Goal: Complete application form: Complete application form

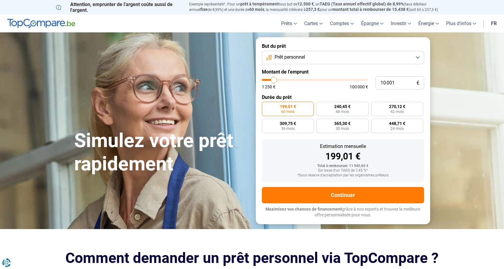
type input "34 000"
type input "34000"
type input "35 750"
type input "35750"
type input "38 250"
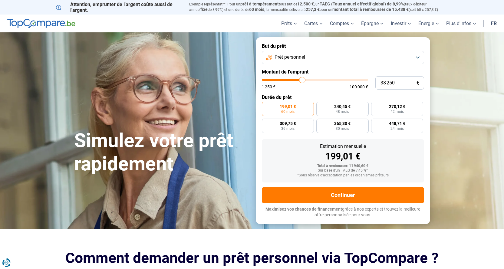
drag, startPoint x: 0, startPoint y: 0, endPoint x: 302, endPoint y: 83, distance: 313.7
type input "38250"
click at [302, 81] on input "range" at bounding box center [315, 80] width 106 height 2
radio input "false"
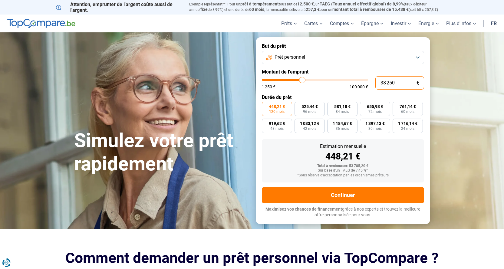
drag, startPoint x: 397, startPoint y: 83, endPoint x: 368, endPoint y: 82, distance: 29.1
click at [368, 82] on div "38 250 € 1 250 € 100 000 €" at bounding box center [343, 82] width 162 height 13
type input "4"
type input "1250"
type input "40"
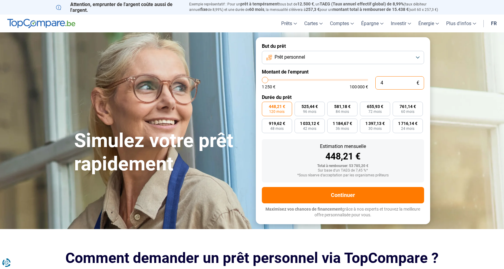
type input "1250"
type input "400"
type input "1250"
type input "4 000"
type input "4000"
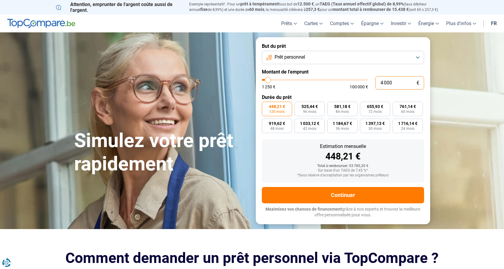
type input "40 000"
type input "40000"
click at [323, 91] on form "But du prêt Prêt personnel Montant de l'emprunt 40 000 € 1 250 € 100 000 € Duré…" at bounding box center [343, 130] width 174 height 187
drag, startPoint x: 392, startPoint y: 81, endPoint x: 362, endPoint y: 78, distance: 30.7
click at [364, 77] on div "40 000 € 1 250 € 100 000 €" at bounding box center [343, 82] width 162 height 13
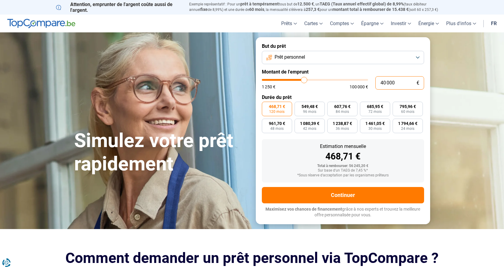
type input "3"
type input "1250"
type input "35"
type input "1250"
type input "350"
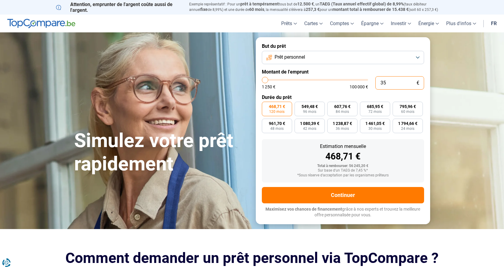
type input "1250"
type input "3 500"
type input "3500"
type input "35 000"
type input "35000"
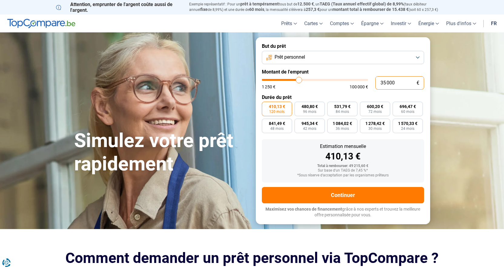
type input "35 000"
click at [410, 105] on span "696,47 €" at bounding box center [408, 106] width 16 height 4
click at [397, 105] on input "696,47 € 60 mois" at bounding box center [395, 104] width 4 height 4
radio input "true"
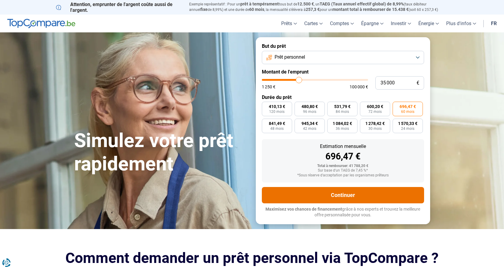
click at [340, 195] on button "Continuer" at bounding box center [343, 195] width 162 height 16
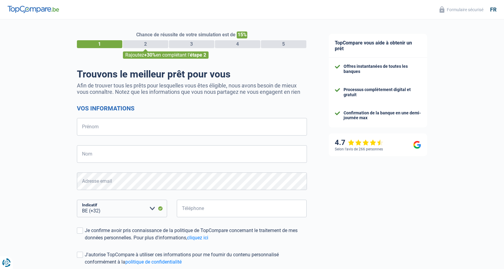
select select "32"
click at [85, 126] on input "Prénom" at bounding box center [192, 127] width 230 height 18
type input "[PERSON_NAME]"
type input "496537072"
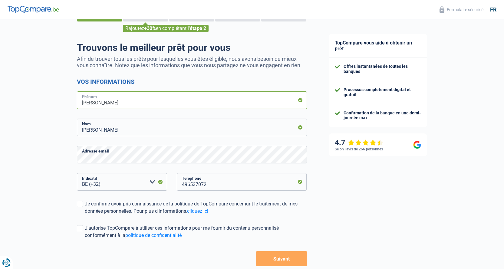
scroll to position [30, 0]
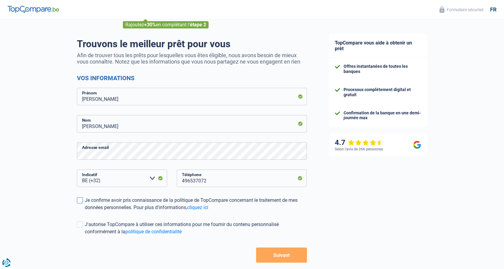
click at [78, 201] on span at bounding box center [80, 200] width 6 height 6
click at [85, 211] on input "Je confirme avoir pris connaissance de la politique de TopCompare concernant le…" at bounding box center [85, 211] width 0 height 0
click at [78, 228] on span at bounding box center [80, 225] width 6 height 6
click at [85, 236] on input "J'autorise TopCompare à utiliser ces informations pour me fournir du contenu pe…" at bounding box center [85, 236] width 0 height 0
click at [368, 186] on div "TopCompare vous aide à obtenir un prêt Offres instantanées de toutes les banque…" at bounding box center [411, 144] width 186 height 310
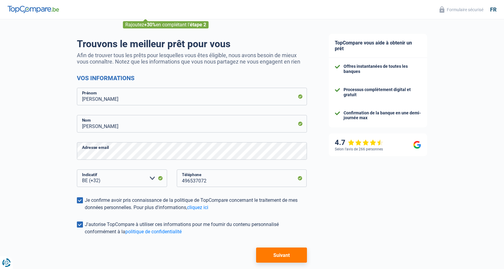
click at [282, 257] on button "Suivant" at bounding box center [281, 255] width 51 height 15
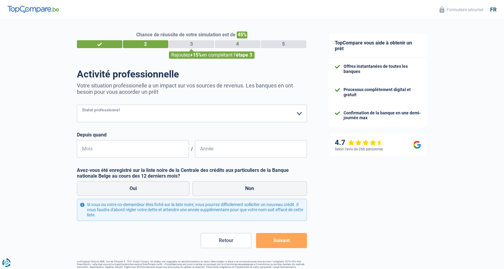
click at [299, 113] on select "Ouvrier Employé privé Employé public Invalide Indépendant Pensionné Chômeur Mut…" at bounding box center [192, 114] width 230 height 18
select select "publicEmployee"
click at [77, 105] on select "Ouvrier Employé privé Employé public Invalide Indépendant Pensionné Chômeur Mut…" at bounding box center [192, 114] width 230 height 18
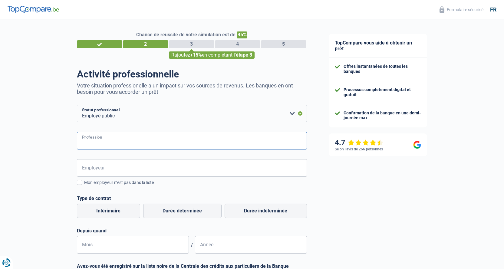
click at [101, 142] on input "Profession" at bounding box center [192, 141] width 230 height 18
type input "Fonctionnaire International"
click at [116, 167] on input "Employeur" at bounding box center [192, 168] width 230 height 18
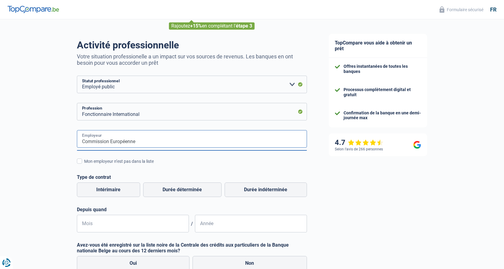
scroll to position [61, 0]
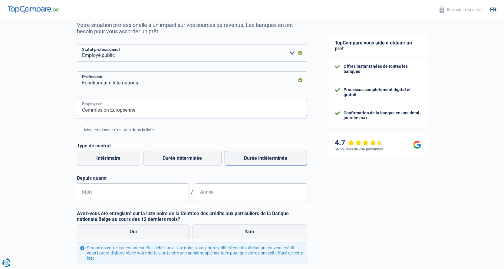
type input "Commission Européenne"
click at [274, 162] on label "Durée indéterminée" at bounding box center [266, 158] width 82 height 15
click at [274, 162] on input "Durée indéterminée" at bounding box center [266, 158] width 82 height 15
radio input "true"
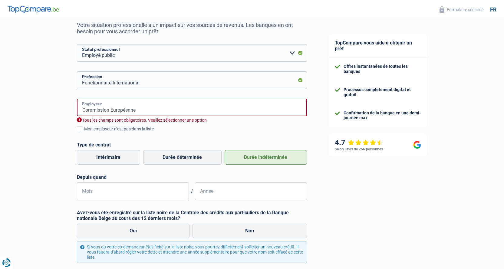
click at [111, 110] on input "Commission Européenne" at bounding box center [192, 108] width 230 height 18
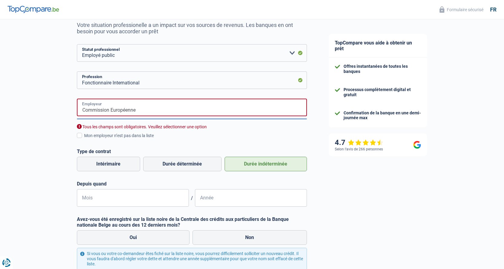
drag, startPoint x: 147, startPoint y: 111, endPoint x: 62, endPoint y: 110, distance: 84.8
click at [62, 110] on div "Chance de réussite de votre simulation est de 45% 1 2 3 4 5 Rajoutez +15% en co…" at bounding box center [159, 143] width 318 height 375
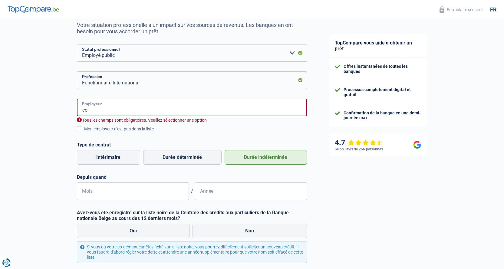
type input "c"
click at [115, 109] on input "Employeur" at bounding box center [192, 108] width 230 height 18
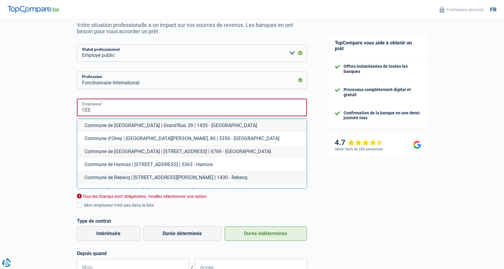
click at [100, 110] on input "CEE" at bounding box center [192, 108] width 230 height 18
drag, startPoint x: 108, startPoint y: 110, endPoint x: 71, endPoint y: 107, distance: 36.8
click at [73, 107] on div "Chance de réussite de votre simulation est de 45% 1 2 3 4 5 Rajoutez +15% en co…" at bounding box center [159, 178] width 318 height 444
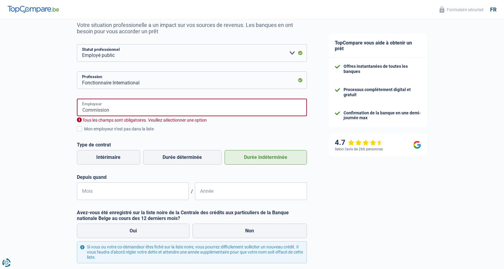
type input "Commission"
click at [226, 128] on div "Mon employeur n’est pas dans la liste" at bounding box center [195, 129] width 223 height 6
click at [84, 132] on input "Mon employeur n’est pas dans la liste" at bounding box center [84, 132] width 0 height 0
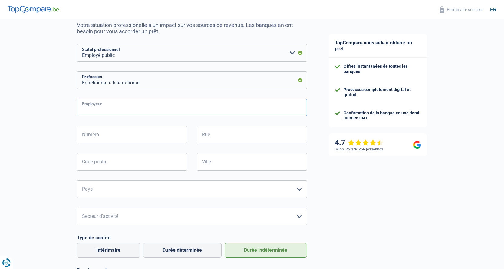
click at [87, 109] on input "Employeur" at bounding box center [192, 108] width 230 height 18
drag, startPoint x: 113, startPoint y: 82, endPoint x: 147, endPoint y: 87, distance: 34.9
click at [148, 84] on input "Fonctionnaire International" at bounding box center [192, 80] width 230 height 18
click at [95, 109] on input "Employeur" at bounding box center [192, 108] width 230 height 18
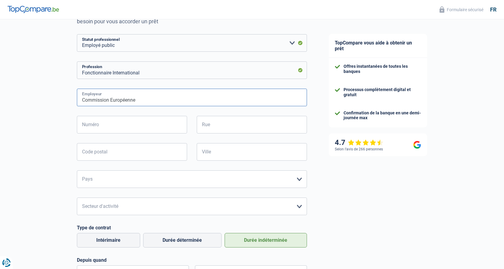
scroll to position [59, 0]
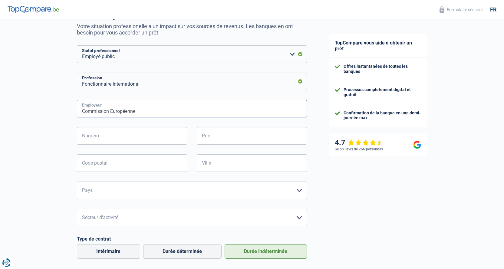
type input "Commission Européenne"
click at [108, 137] on input "Numéro" at bounding box center [132, 136] width 110 height 18
type input "29"
type input "Rue Bonwez"
type input "5080"
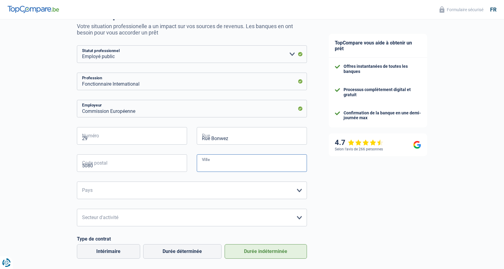
type input "RHISNES"
click at [104, 192] on select "[GEOGRAPHIC_DATA] [GEOGRAPHIC_DATA] [GEOGRAPHIC_DATA] [GEOGRAPHIC_DATA] [GEOGRA…" at bounding box center [192, 191] width 230 height 18
select select "BE"
click at [77, 182] on select "[GEOGRAPHIC_DATA] [GEOGRAPHIC_DATA] [GEOGRAPHIC_DATA] [GEOGRAPHIC_DATA] [GEOGRA…" at bounding box center [192, 191] width 230 height 18
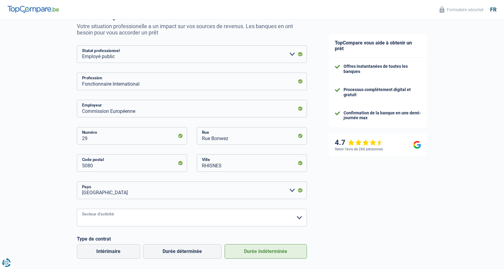
click at [104, 218] on select "Agriculture/Pêche Industrie Horeca Courier/Fitness/Taxi Construction Banques/As…" at bounding box center [192, 218] width 230 height 18
select select "otherInstitutions"
click at [77, 210] on select "Agriculture/Pêche Industrie Horeca Courier/Fitness/Taxi Construction Banques/As…" at bounding box center [192, 218] width 230 height 18
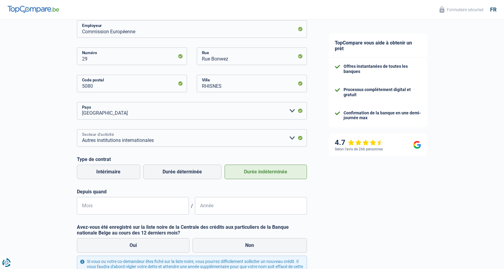
scroll to position [150, 0]
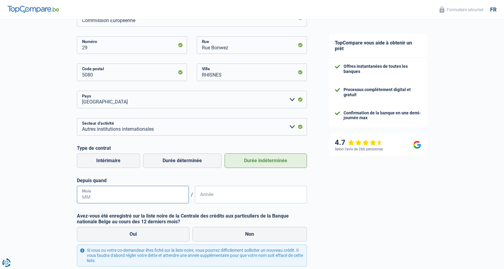
click at [92, 196] on input "Mois" at bounding box center [133, 195] width 112 height 18
type input "02"
type input "2006"
click at [371, 204] on div "TopCompare vous aide à obtenir un prêt Offres instantanées de toutes les banque…" at bounding box center [411, 99] width 186 height 461
click at [252, 235] on label "Non" at bounding box center [250, 234] width 114 height 15
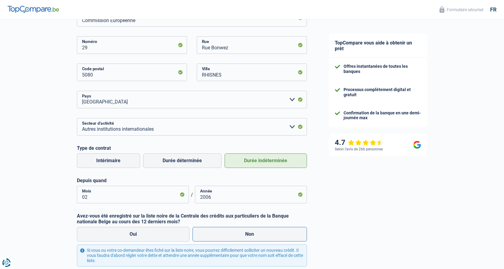
click at [252, 235] on input "Non" at bounding box center [250, 234] width 114 height 15
radio input "true"
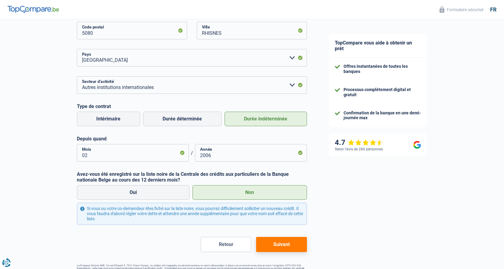
scroll to position [211, 0]
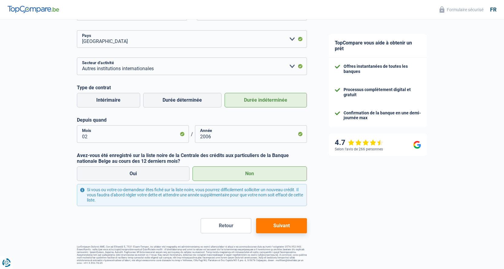
click at [279, 226] on button "Suivant" at bounding box center [281, 225] width 51 height 15
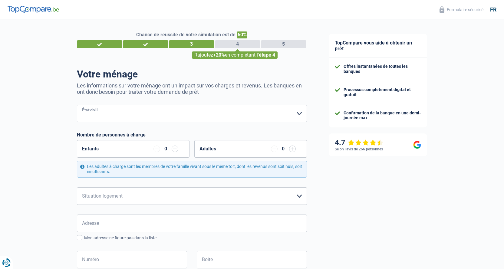
click at [195, 109] on select "[PERSON_NAME](e) Cohabitant(e) légal(e) Divorcé(e) Veuf(ve) Séparé (de fait) Ve…" at bounding box center [192, 114] width 230 height 18
select select "married"
click at [77, 105] on select "[PERSON_NAME](e) Cohabitant(e) légal(e) Divorcé(e) Veuf(ve) Séparé (de fait) Ve…" at bounding box center [192, 114] width 230 height 18
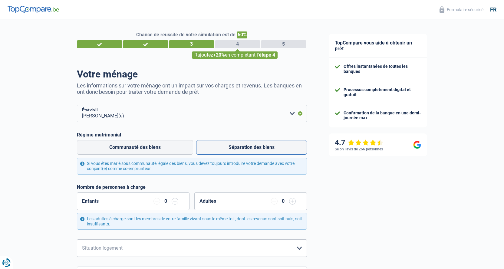
click at [247, 150] on label "Séparation des biens" at bounding box center [251, 147] width 111 height 15
click at [247, 150] on input "Séparation des biens" at bounding box center [251, 147] width 111 height 15
radio input "true"
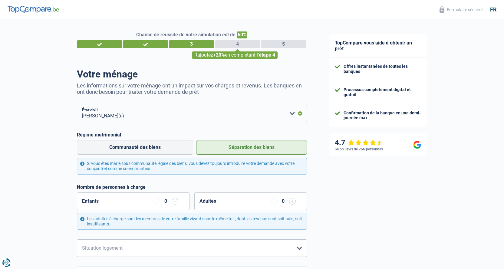
click at [174, 204] on input "button" at bounding box center [175, 201] width 7 height 7
click at [174, 203] on input "button" at bounding box center [175, 201] width 7 height 7
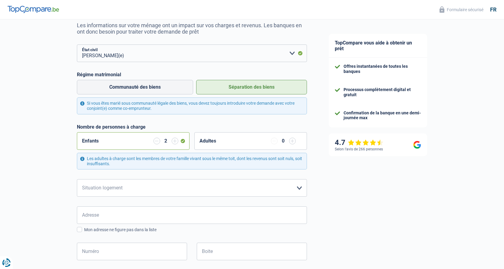
scroll to position [61, 0]
click at [178, 193] on select "Locataire Propriétaire avec prêt hypothécaire Propriétaire sans prêt hypothécai…" at bounding box center [192, 188] width 230 height 18
select select "ownerWithMortgage"
click at [77, 180] on select "Locataire Propriétaire avec prêt hypothécaire Propriétaire sans prêt hypothécai…" at bounding box center [192, 188] width 230 height 18
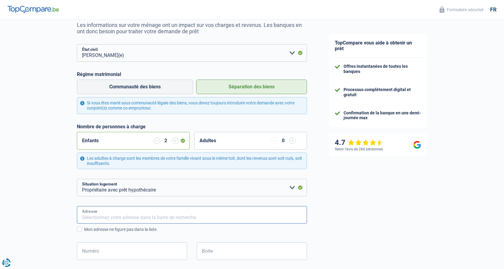
click at [103, 212] on input "Adresse" at bounding box center [192, 215] width 230 height 18
type input "[STREET_ADDRESS]"
type input "[GEOGRAPHIC_DATA]"
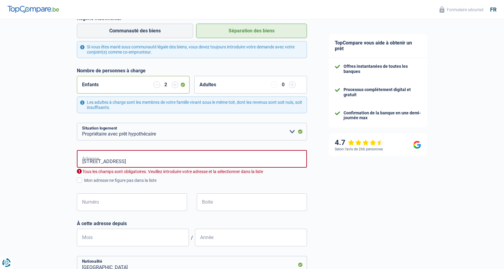
type input "[GEOGRAPHIC_DATA]"
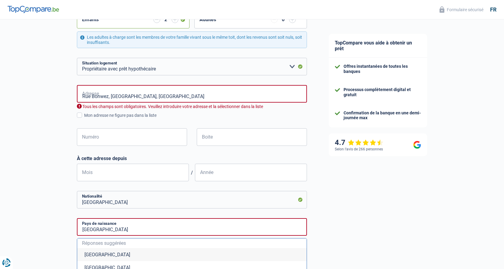
type input "[STREET_ADDRESS]"
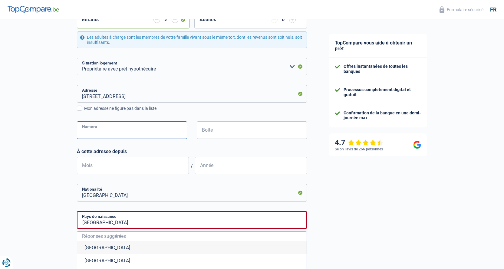
click at [85, 132] on input "Numéro" at bounding box center [132, 130] width 110 height 18
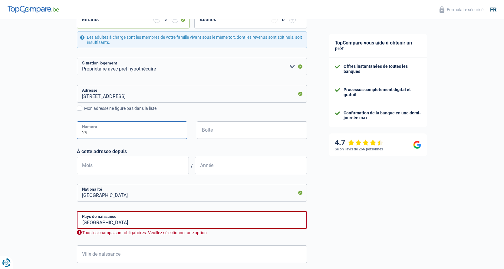
type input "29"
click at [216, 131] on input "Boite" at bounding box center [252, 130] width 110 height 18
click at [95, 167] on input "Mois" at bounding box center [133, 166] width 112 height 18
type input "06"
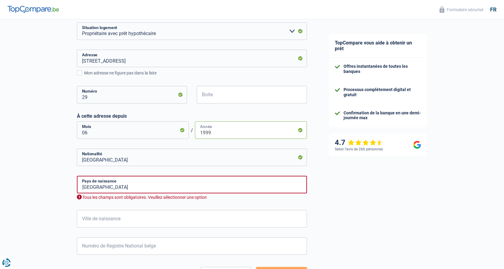
scroll to position [242, 0]
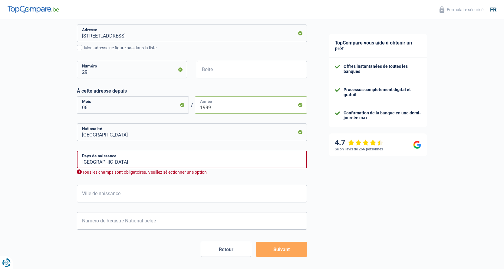
type input "1999"
click at [104, 195] on input "Ville de naissance" at bounding box center [192, 194] width 230 height 18
type input "[GEOGRAPHIC_DATA]"
click at [94, 222] on input "Numéro de Registre National belge" at bounding box center [192, 221] width 230 height 18
drag, startPoint x: 153, startPoint y: 154, endPoint x: 150, endPoint y: 155, distance: 3.3
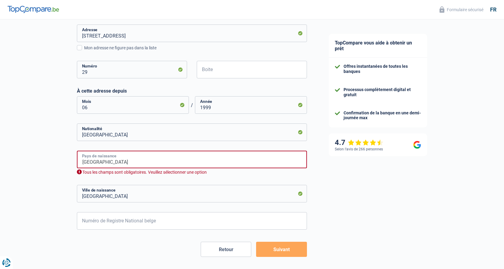
click at [153, 154] on input "[GEOGRAPHIC_DATA]" at bounding box center [192, 160] width 230 height 18
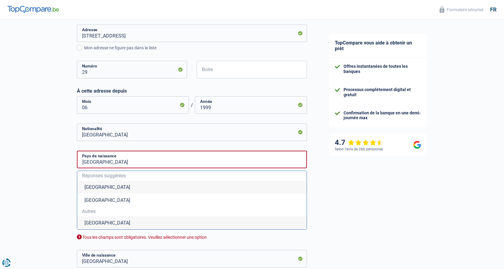
click at [380, 200] on div "TopCompare vous aide à obtenir un prêt Offres instantanées de toutes les banque…" at bounding box center [411, 67] width 186 height 581
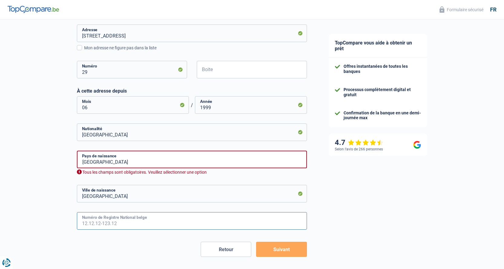
click at [85, 221] on input "Numéro de Registre National belge" at bounding box center [192, 221] width 230 height 18
type input "69.11.20-107.43"
click at [279, 248] on button "Suivant" at bounding box center [281, 249] width 51 height 15
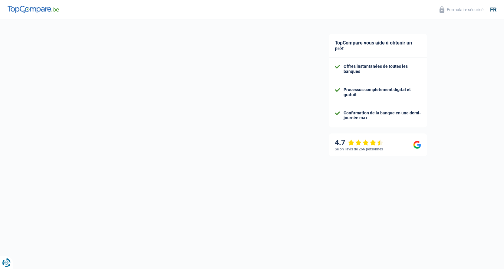
select select "familyAllowances"
select select "netSalary"
select select "mealVouchers"
select select "mortgage"
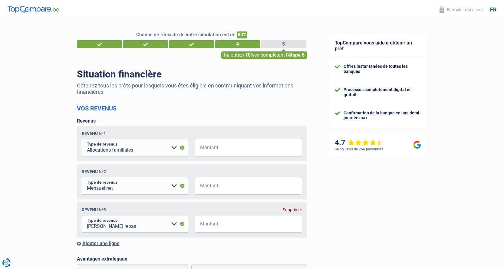
click at [202, 148] on span "€" at bounding box center [199, 148] width 8 height 18
click at [200, 147] on span "€" at bounding box center [199, 148] width 8 height 18
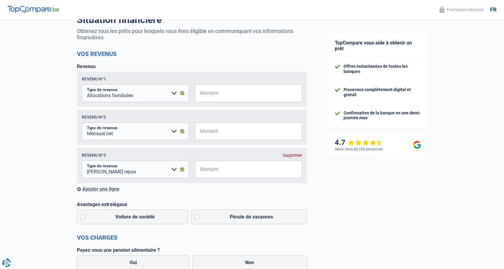
scroll to position [61, 0]
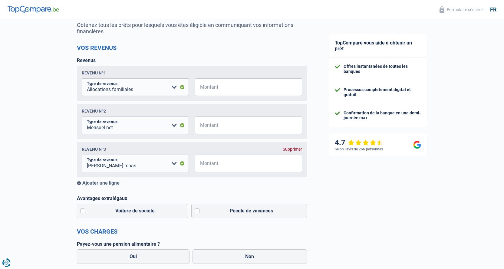
click at [295, 150] on div "Supprimer" at bounding box center [292, 149] width 19 height 5
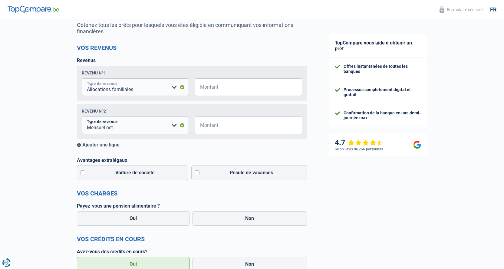
click at [172, 85] on select "Allocation d'handicap Allocations chômage Allocations familiales Chèques repas …" at bounding box center [135, 87] width 107 height 18
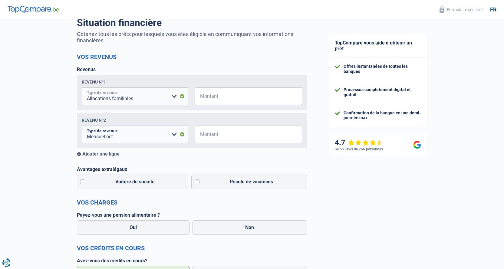
scroll to position [30, 0]
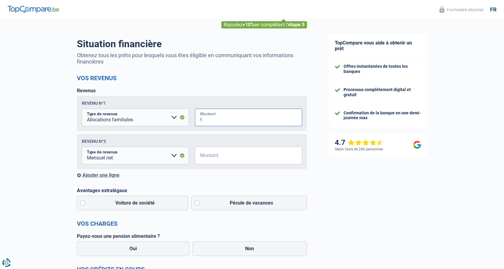
click at [206, 118] on input "Montant" at bounding box center [253, 118] width 100 height 18
click at [207, 121] on input "Montant" at bounding box center [253, 118] width 100 height 18
type input "422"
click at [214, 159] on input "Montant" at bounding box center [253, 156] width 100 height 18
type input "8.100"
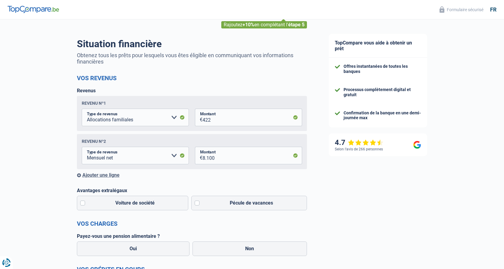
click at [101, 177] on div "Ajouter une ligne" at bounding box center [192, 175] width 230 height 6
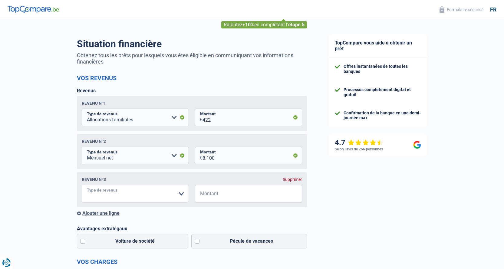
click at [128, 196] on select "Allocation d'handicap Allocations chômage Allocations familiales Chèques repas …" at bounding box center [135, 194] width 107 height 18
select select "netSalary"
click at [82, 186] on select "Allocation d'handicap Allocations chômage Allocations familiales Chèques repas …" at bounding box center [135, 194] width 107 height 18
click at [204, 193] on input "Montant" at bounding box center [253, 194] width 100 height 18
type input "1.750"
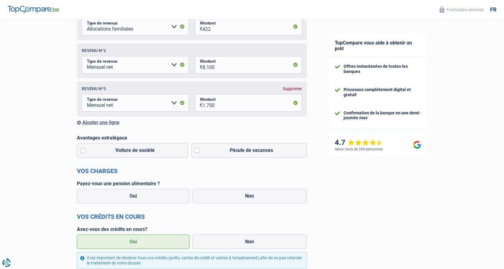
scroll to position [151, 0]
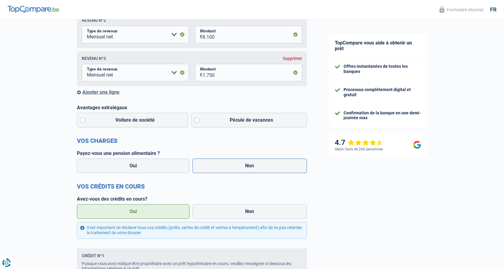
click at [248, 167] on label "Non" at bounding box center [250, 166] width 114 height 15
click at [248, 167] on input "Non" at bounding box center [250, 166] width 114 height 15
radio input "true"
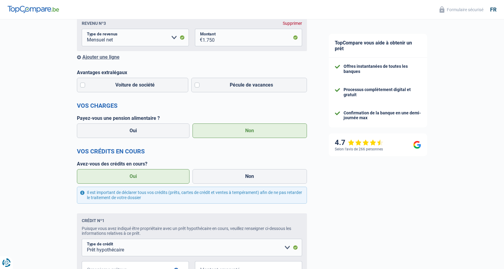
scroll to position [242, 0]
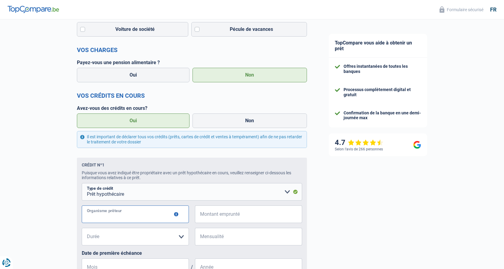
click at [125, 218] on input "Organisme prêteur" at bounding box center [135, 215] width 107 height 18
type input "bnp paribas fortis"
click at [213, 217] on input "Montant emprunté" at bounding box center [253, 215] width 100 height 18
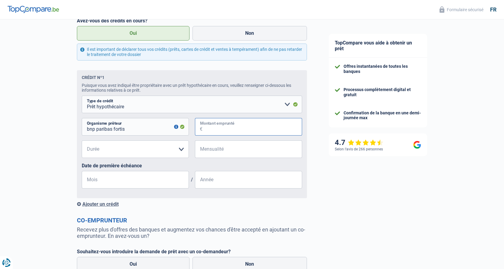
scroll to position [363, 0]
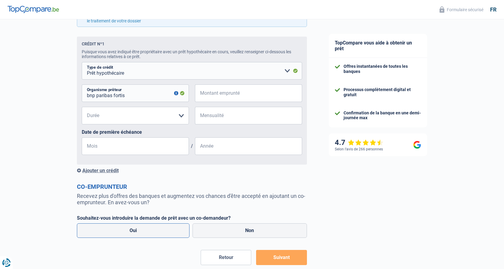
click at [150, 232] on label "Oui" at bounding box center [133, 230] width 113 height 15
click at [150, 232] on input "Oui" at bounding box center [133, 230] width 113 height 15
radio input "true"
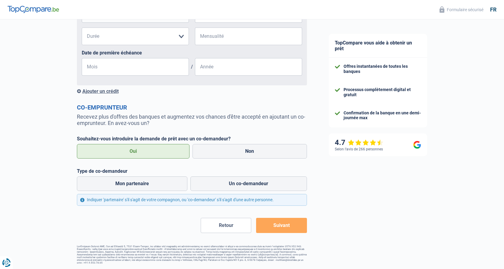
scroll to position [445, 0]
click at [123, 184] on label "Mon partenaire" at bounding box center [132, 184] width 111 height 15
click at [123, 184] on input "Mon partenaire" at bounding box center [132, 184] width 111 height 15
radio input "true"
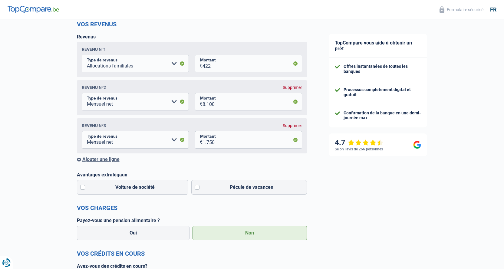
scroll to position [81, 0]
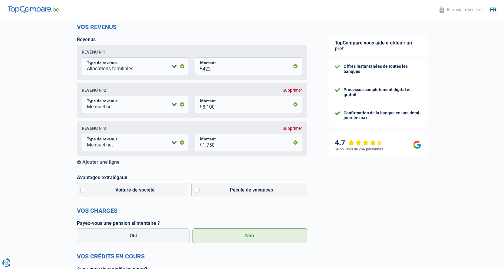
click at [291, 128] on div "Supprimer" at bounding box center [292, 128] width 19 height 5
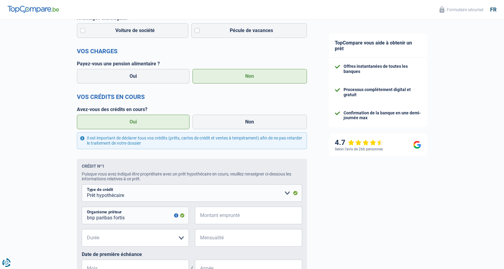
scroll to position [233, 0]
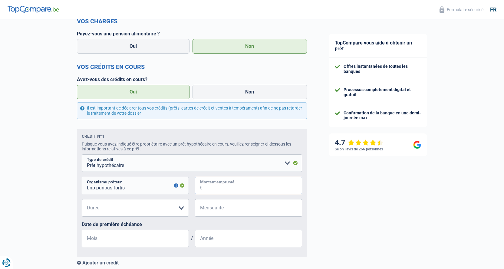
click at [218, 187] on input "Montant emprunté" at bounding box center [253, 186] width 100 height 18
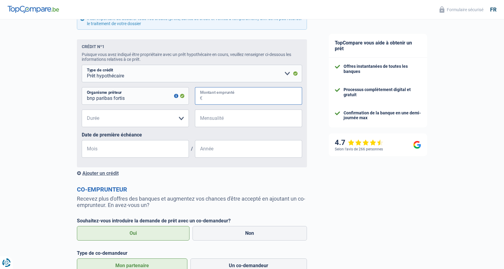
scroll to position [346, 0]
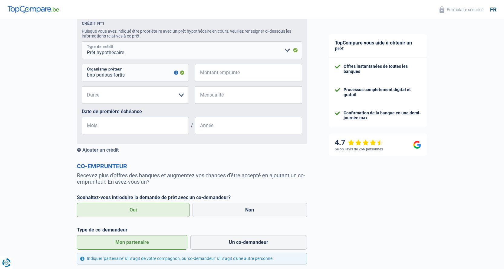
click at [287, 49] on select "Carte ou ouverture de crédit Prêt hypothécaire Vente à tempérament Prêt à tempé…" at bounding box center [192, 50] width 220 height 18
select select "cardOrCredit"
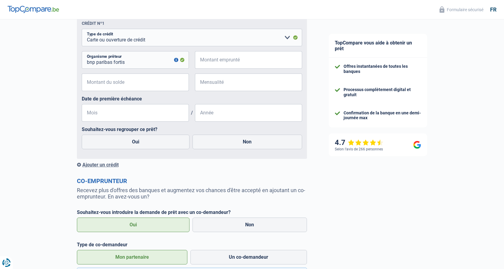
drag, startPoint x: 417, startPoint y: 214, endPoint x: 232, endPoint y: 281, distance: 196.7
